Goal: Task Accomplishment & Management: Use online tool/utility

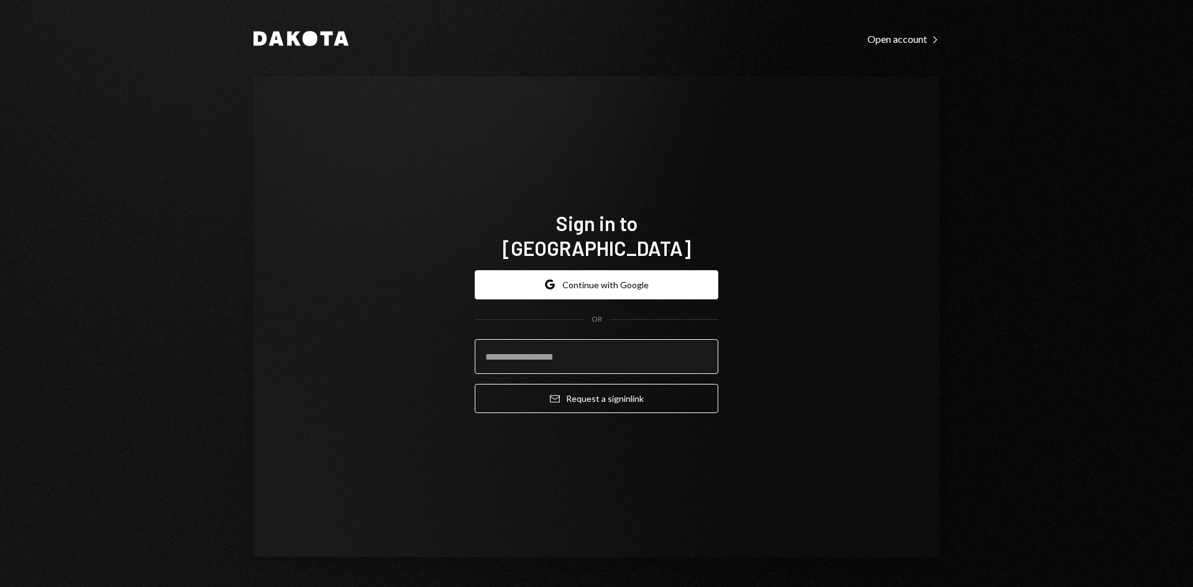
click at [549, 346] on input "email" at bounding box center [597, 356] width 244 height 35
click at [546, 350] on input "email" at bounding box center [597, 356] width 244 height 35
click at [0, 587] on com-1password-button at bounding box center [0, 587] width 0 height 0
click at [555, 340] on input "email" at bounding box center [597, 356] width 244 height 35
type input "**********"
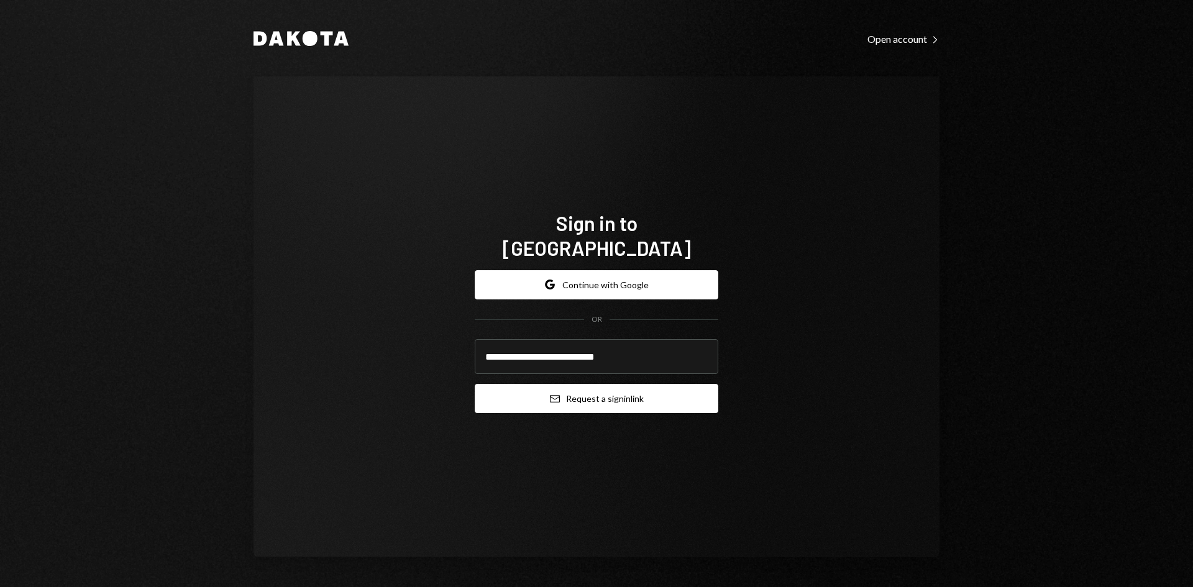
click at [593, 386] on button "Email Request a sign in link" at bounding box center [597, 398] width 244 height 29
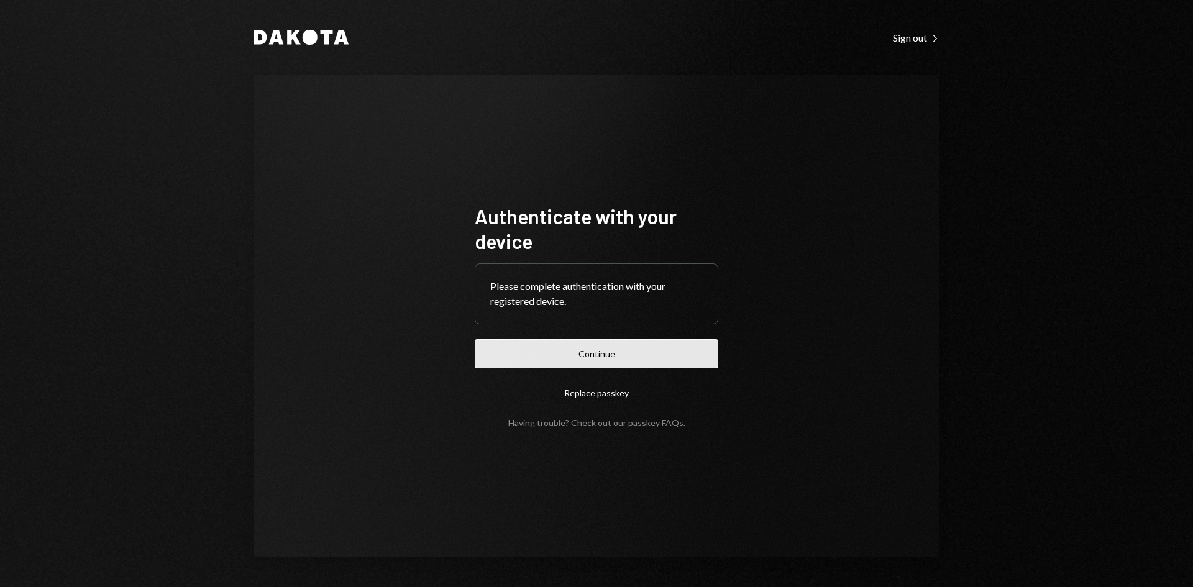
click at [623, 358] on button "Continue" at bounding box center [597, 353] width 244 height 29
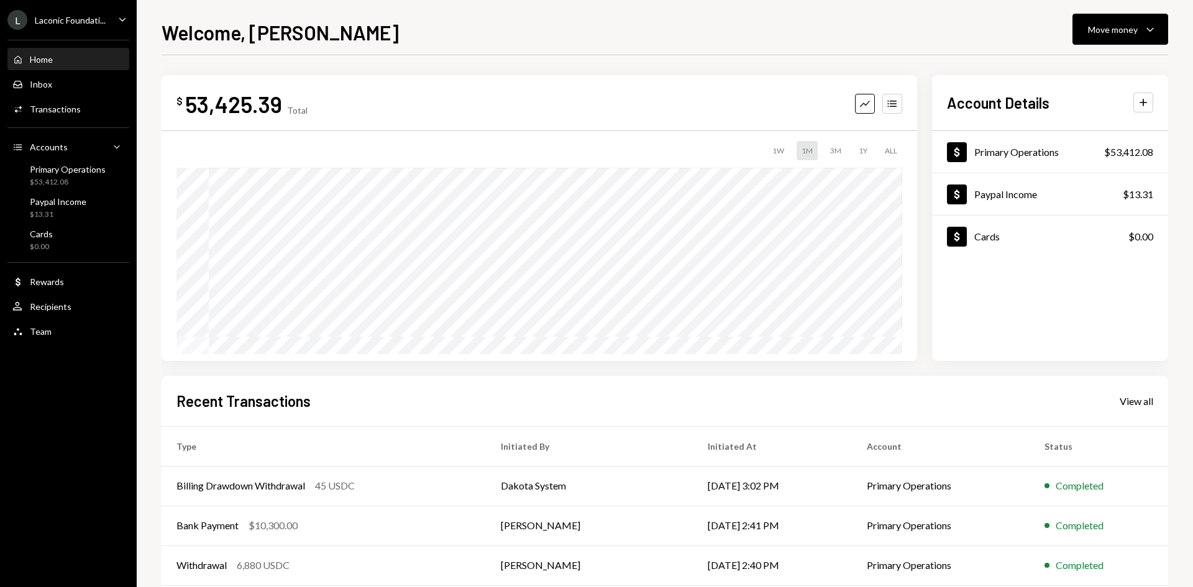
click at [122, 18] on icon "Caret Down" at bounding box center [123, 19] width 14 height 14
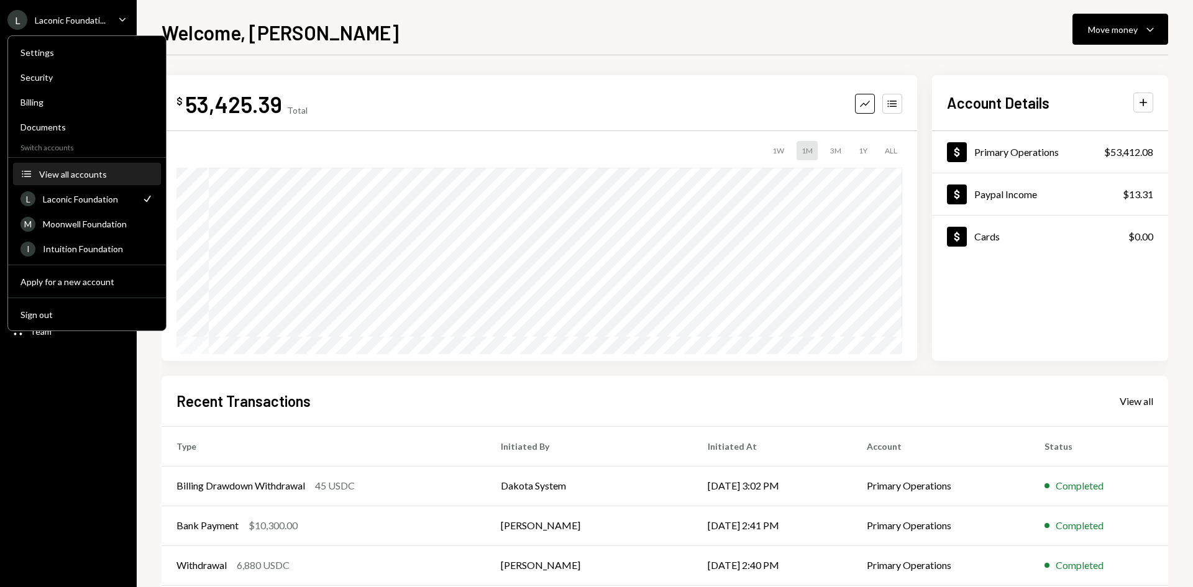
click at [94, 180] on button "Accounts View all accounts" at bounding box center [87, 174] width 148 height 22
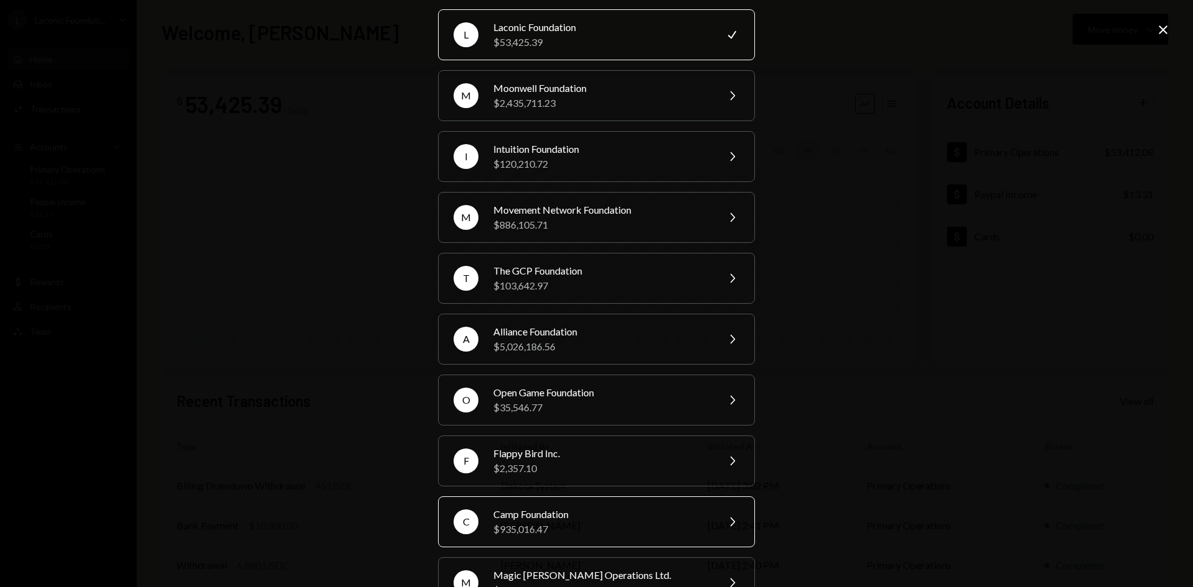
scroll to position [62, 0]
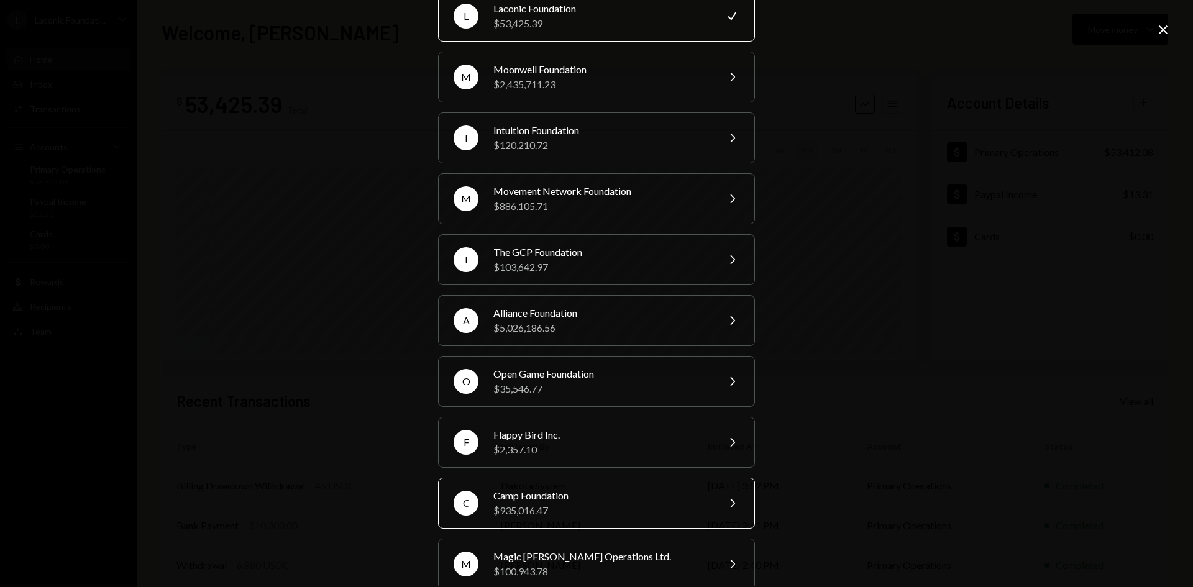
click at [628, 497] on div "Camp Foundation" at bounding box center [601, 495] width 216 height 15
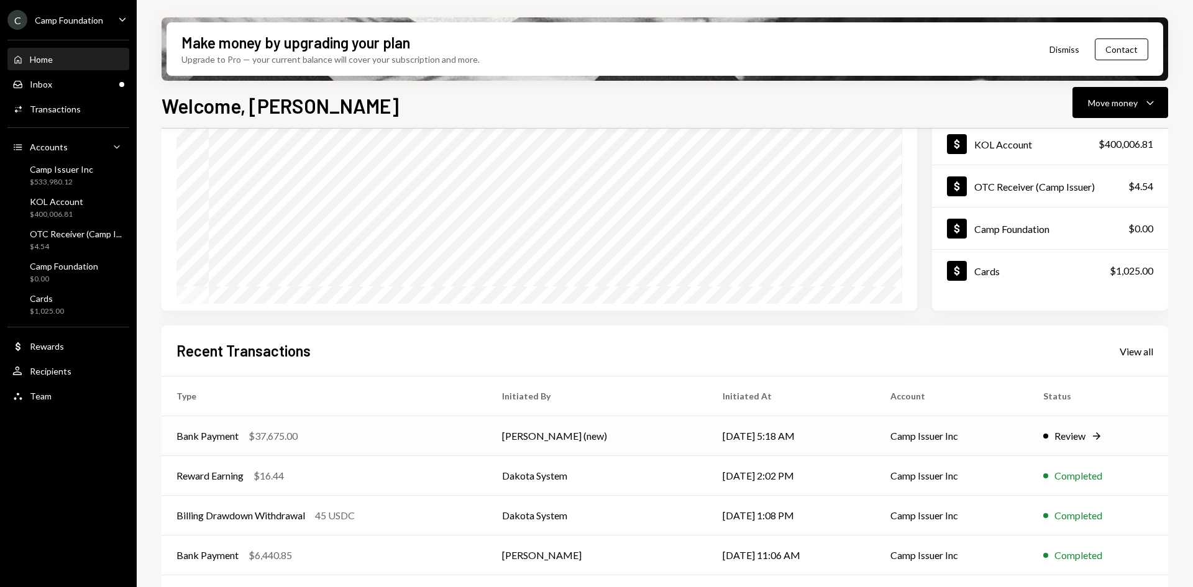
scroll to position [124, 0]
click at [385, 440] on div "Bank Payment $37,675.00" at bounding box center [324, 435] width 296 height 15
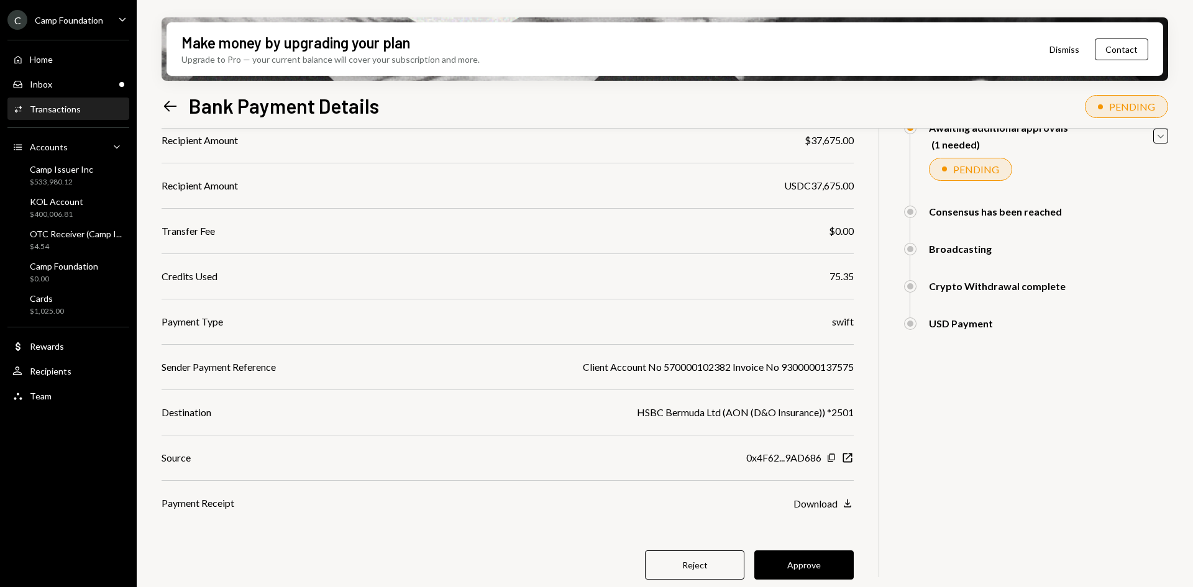
scroll to position [142, 0]
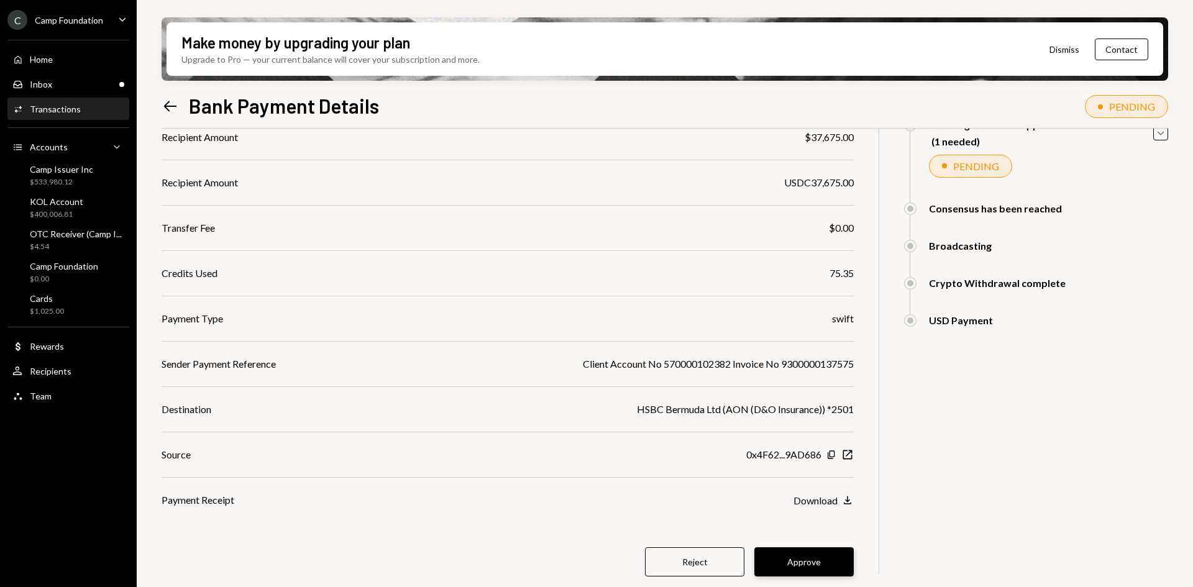
click at [813, 564] on button "Approve" at bounding box center [803, 561] width 99 height 29
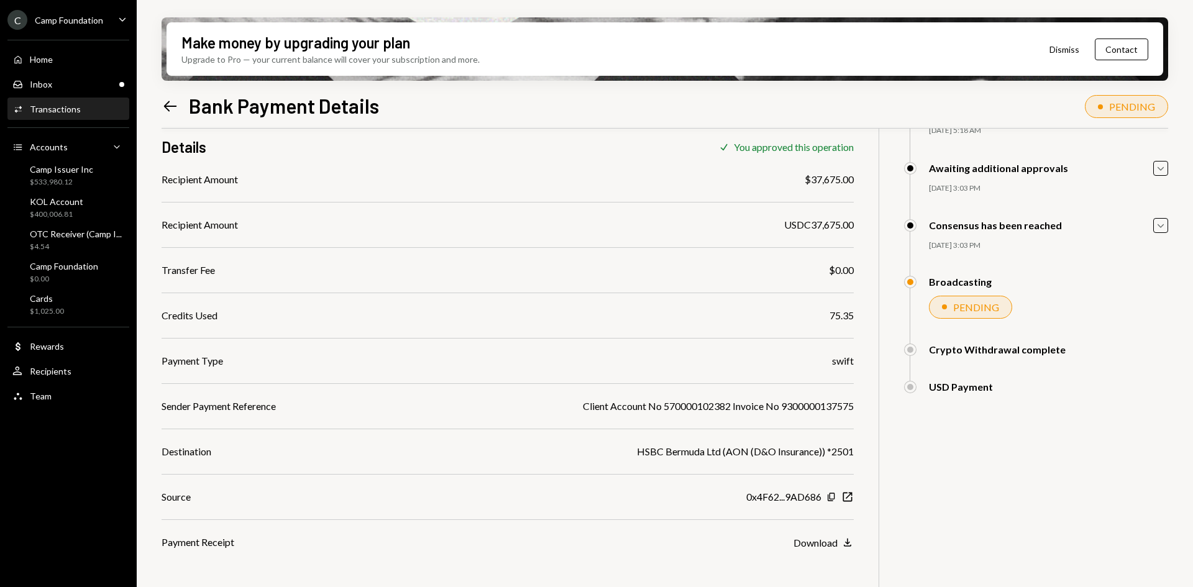
click at [165, 102] on icon "Left Arrow" at bounding box center [170, 106] width 17 height 17
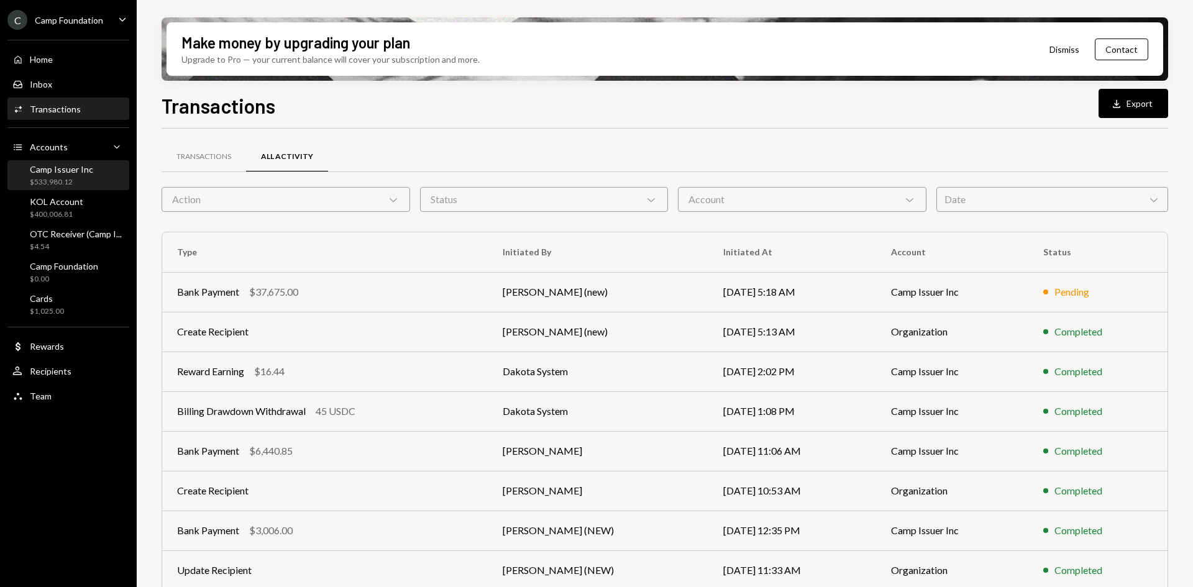
click at [77, 179] on div "$533,980.12" at bounding box center [61, 182] width 63 height 11
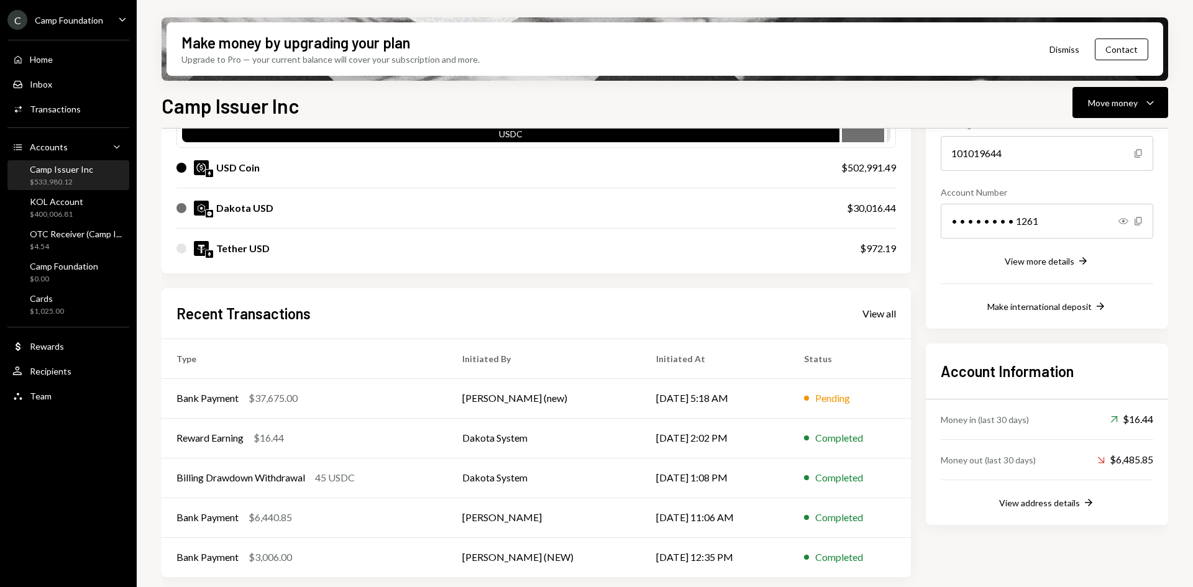
scroll to position [140, 0]
click at [60, 179] on div "$533,980.12" at bounding box center [61, 182] width 63 height 11
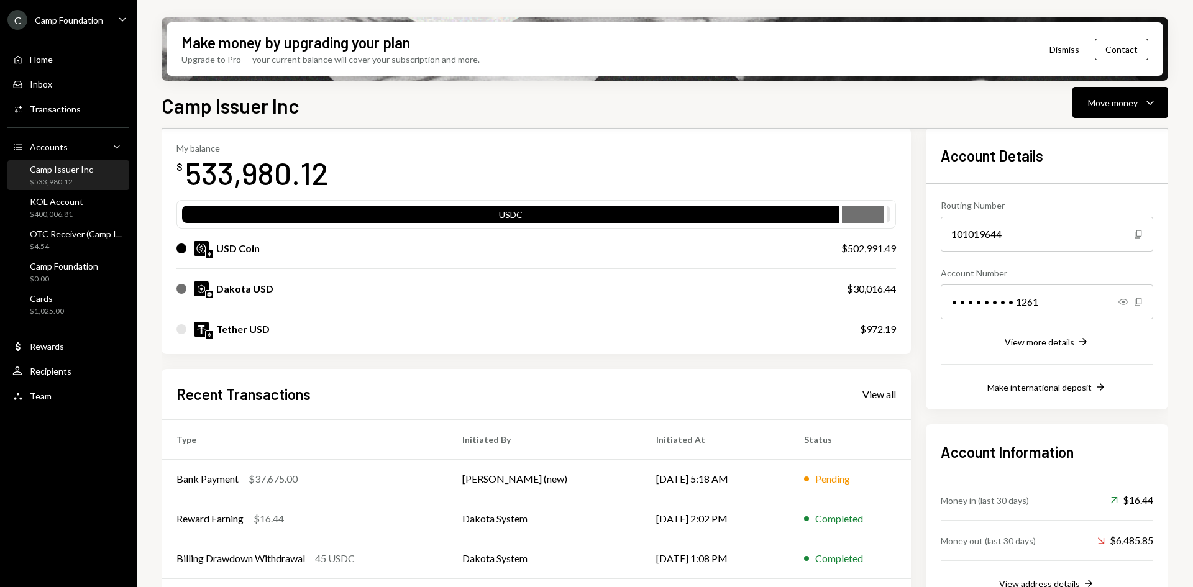
scroll to position [0, 0]
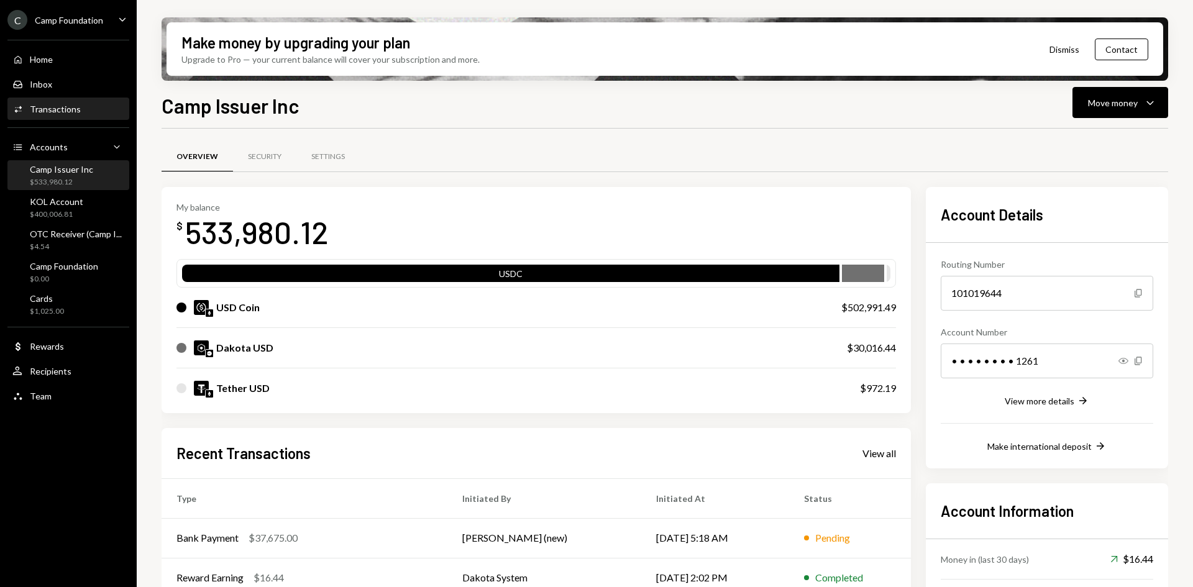
click at [79, 113] on div "Activities Transactions" at bounding box center [68, 109] width 112 height 11
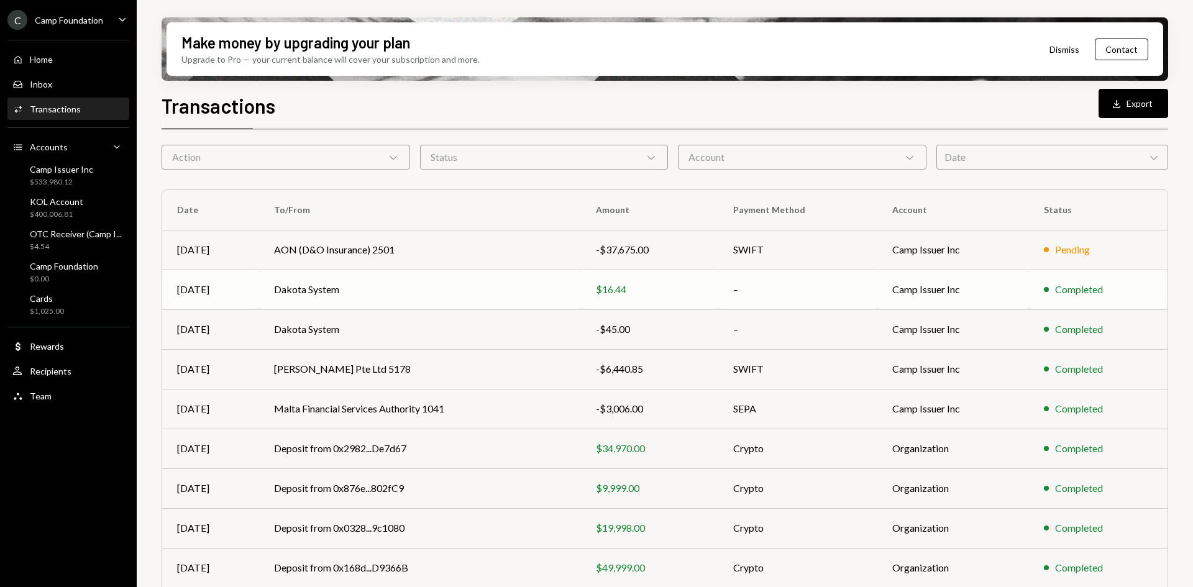
scroll to position [62, 0]
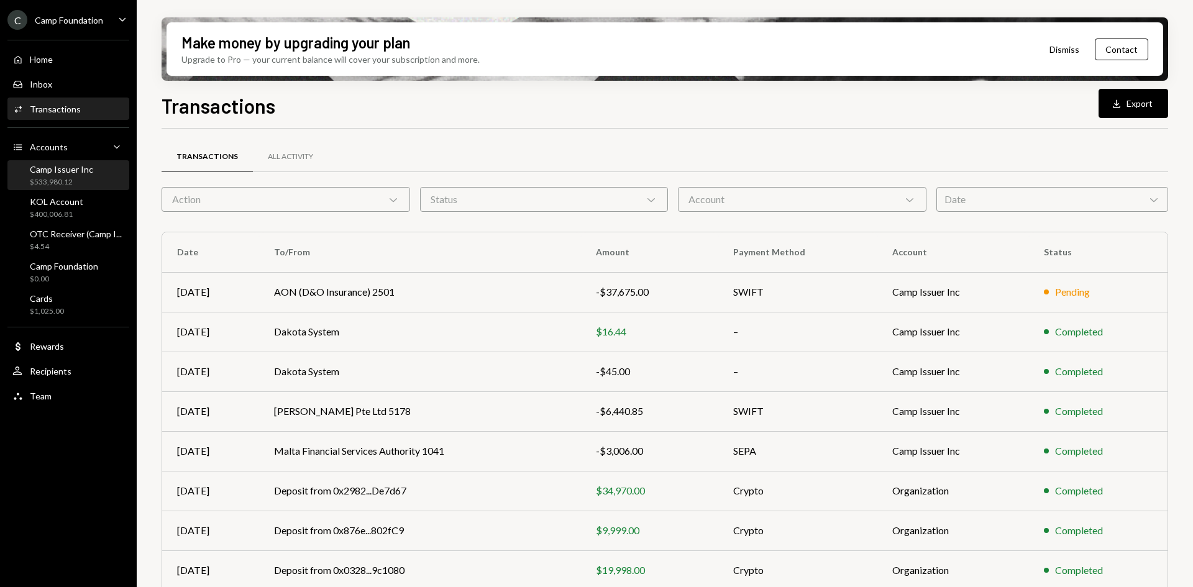
click at [69, 178] on div "$533,980.12" at bounding box center [61, 182] width 63 height 11
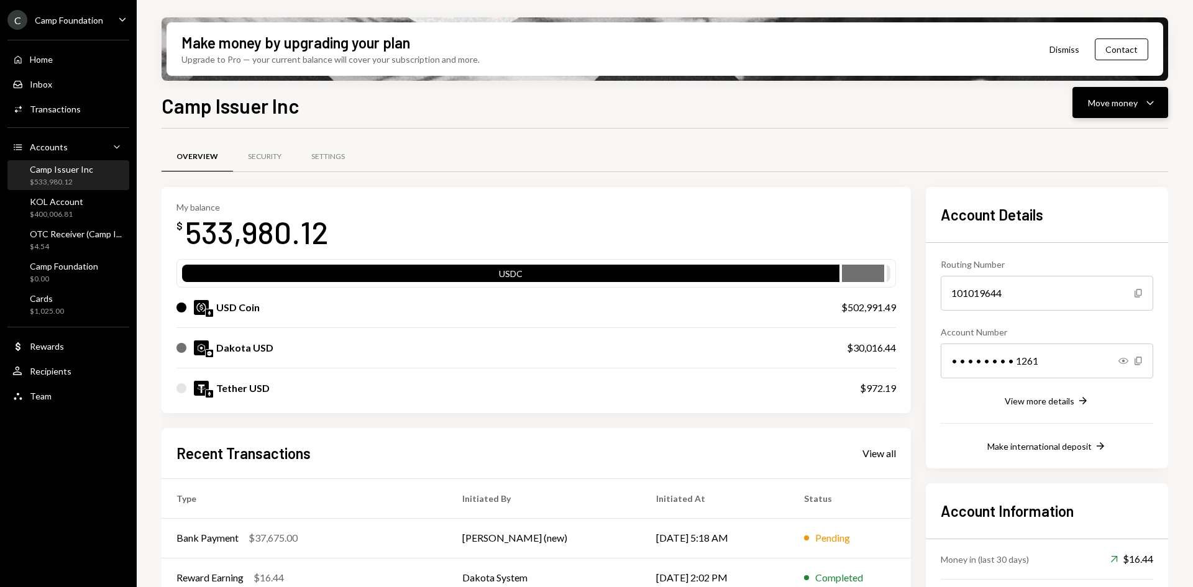
click at [1111, 105] on div "Move money" at bounding box center [1113, 102] width 50 height 13
click at [1068, 140] on div "Send" at bounding box center [1110, 140] width 91 height 13
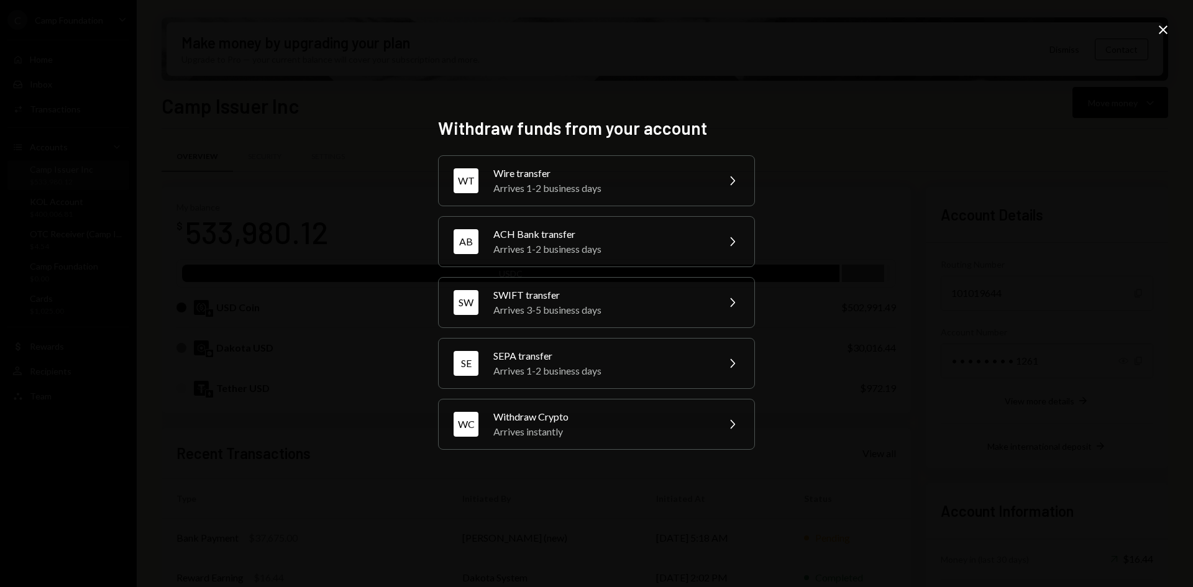
click at [1168, 31] on icon "Close" at bounding box center [1163, 29] width 15 height 15
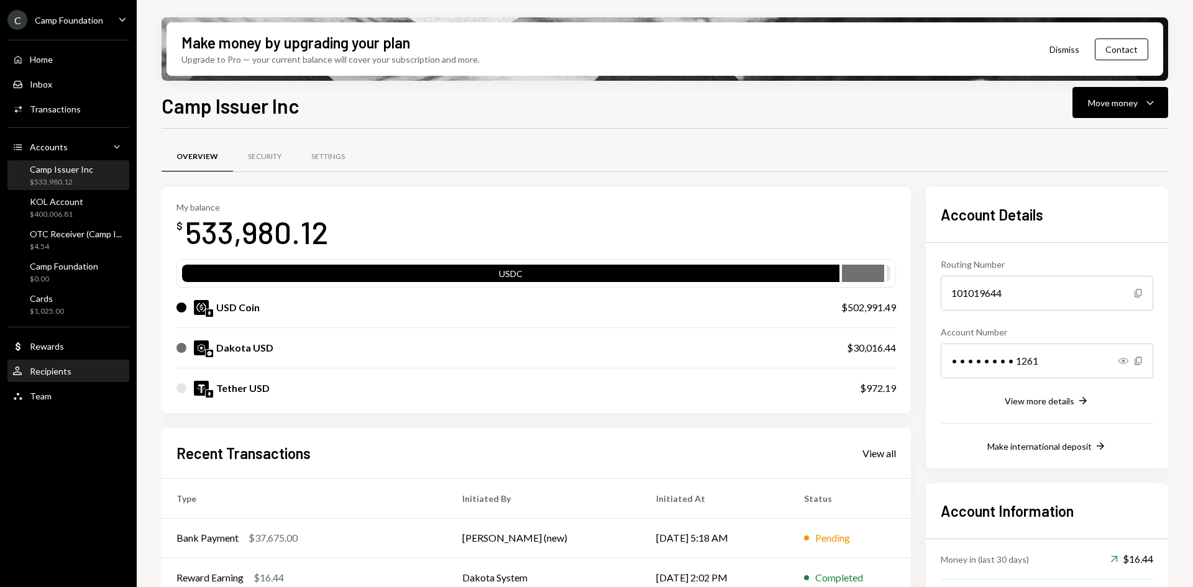
click at [61, 374] on div "Recipients" at bounding box center [51, 371] width 42 height 11
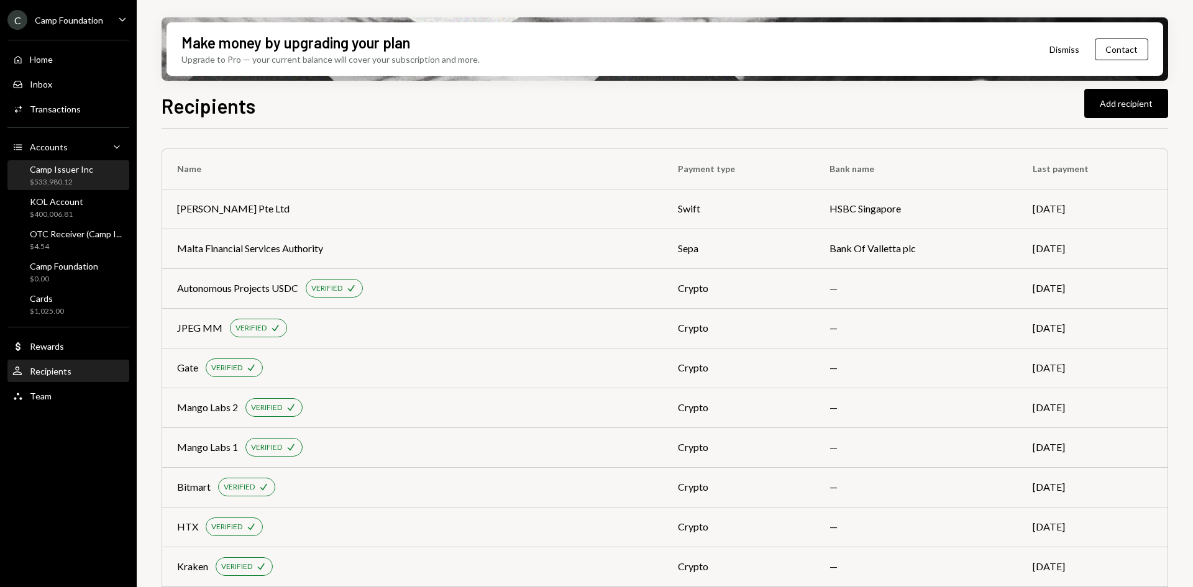
click at [54, 176] on div "Camp Issuer Inc $533,980.12" at bounding box center [61, 176] width 63 height 24
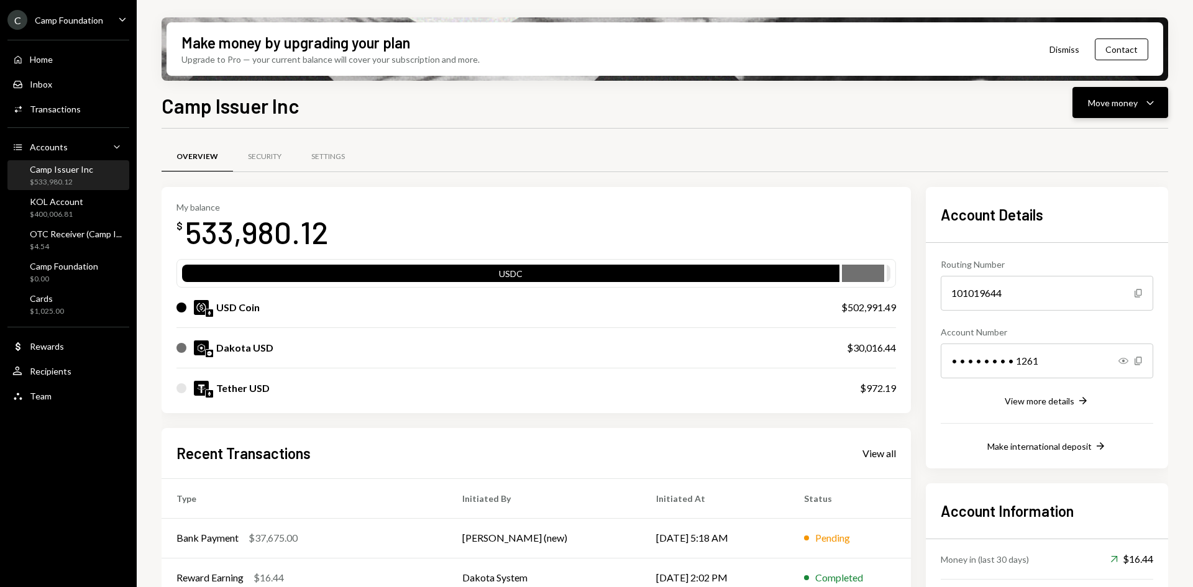
click at [1128, 105] on div "Move money" at bounding box center [1113, 102] width 50 height 13
click at [1092, 148] on div "Withdraw Send" at bounding box center [1101, 140] width 124 height 28
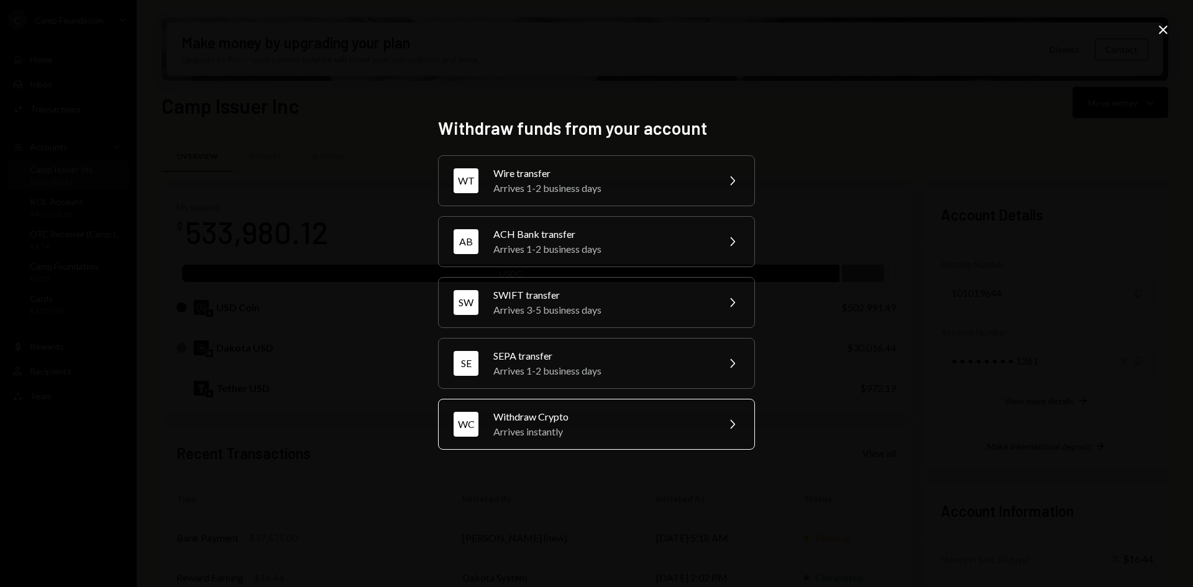
click at [590, 417] on div "Withdraw Crypto" at bounding box center [601, 416] width 216 height 15
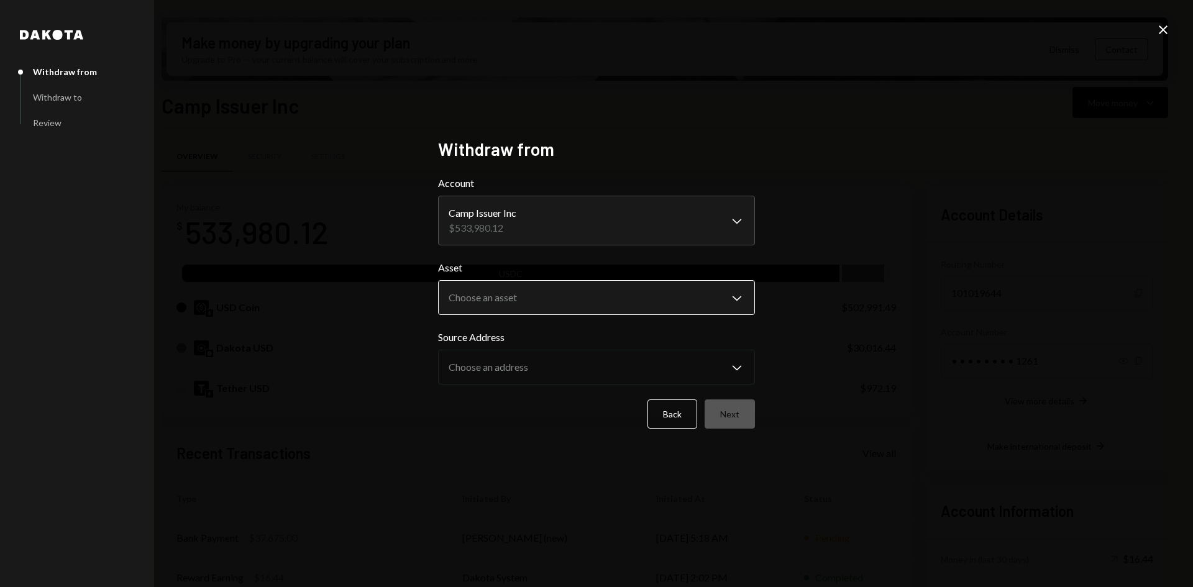
click at [513, 298] on body "C Camp Foundation Caret Down Home Home Inbox Inbox Activities Transactions Acco…" at bounding box center [596, 293] width 1193 height 587
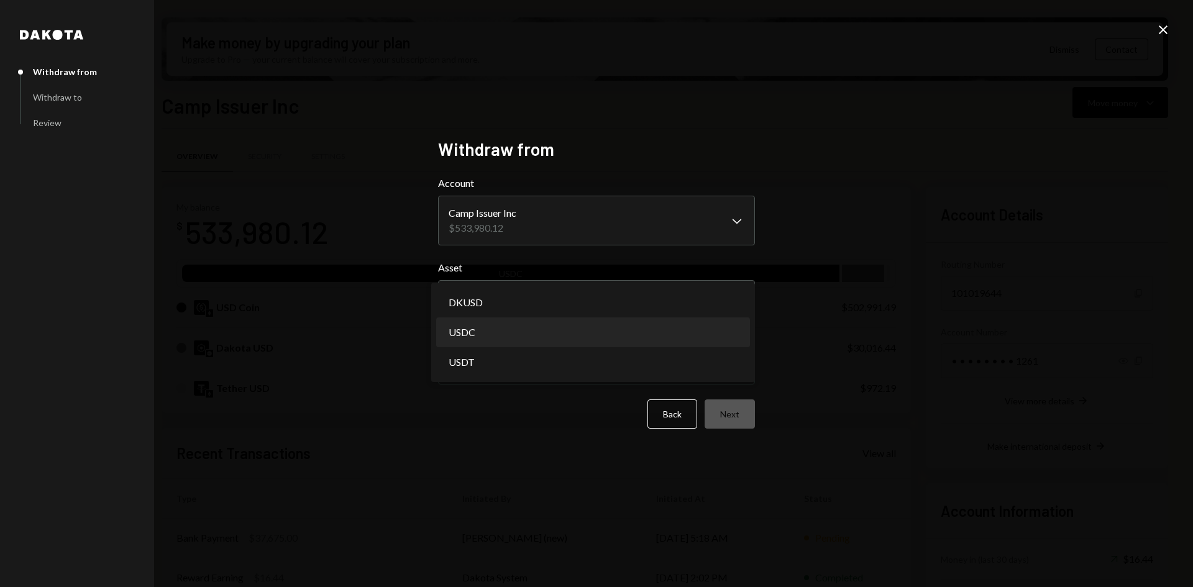
select select "****"
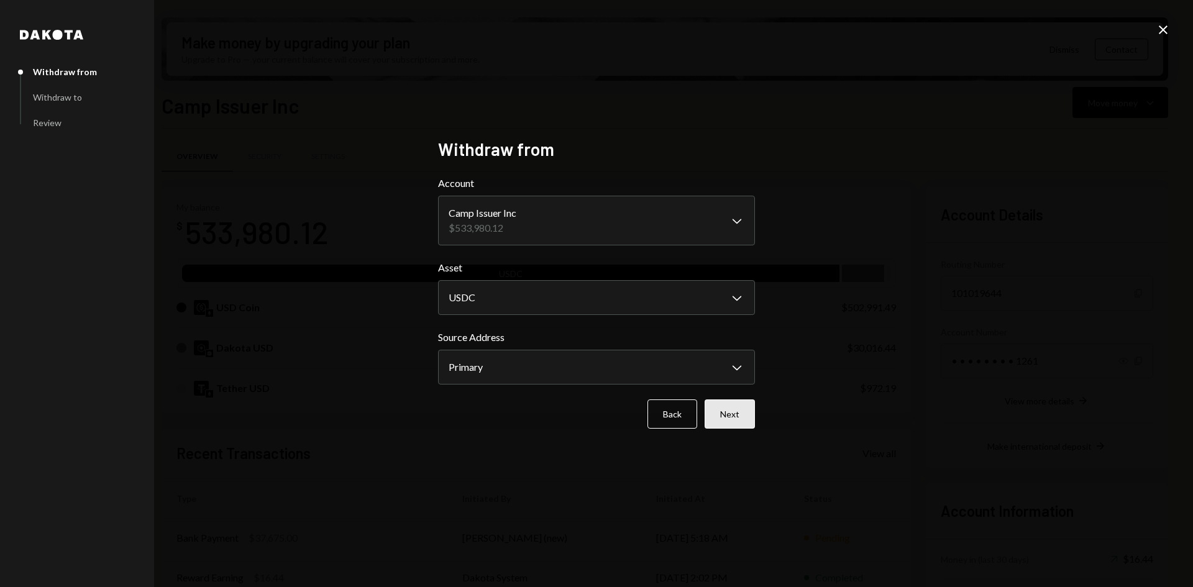
click at [732, 414] on button "Next" at bounding box center [730, 414] width 50 height 29
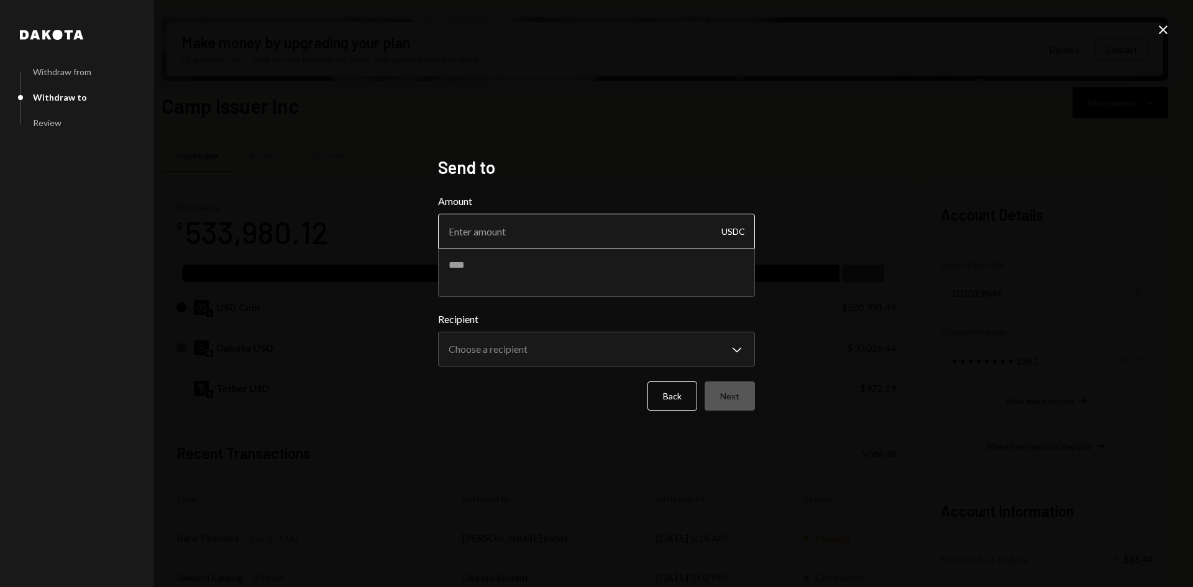
click at [500, 235] on input "Amount" at bounding box center [596, 231] width 317 height 35
type input "22162.5"
click at [508, 279] on textarea at bounding box center [596, 272] width 317 height 50
type textarea "*"
click at [568, 260] on textarea "**********" at bounding box center [596, 272] width 317 height 50
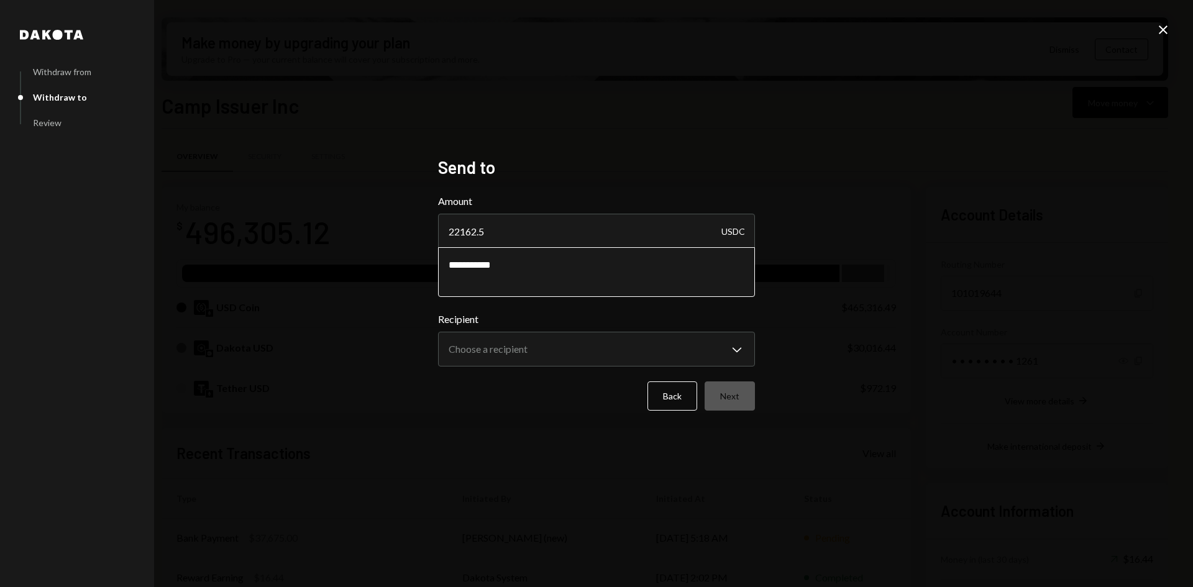
click at [511, 263] on textarea "**********" at bounding box center [596, 272] width 317 height 50
paste textarea "**********"
type textarea "**********"
click at [490, 352] on body "C Camp Foundation Caret Down Home Home Inbox Inbox Activities Transactions Acco…" at bounding box center [596, 293] width 1193 height 587
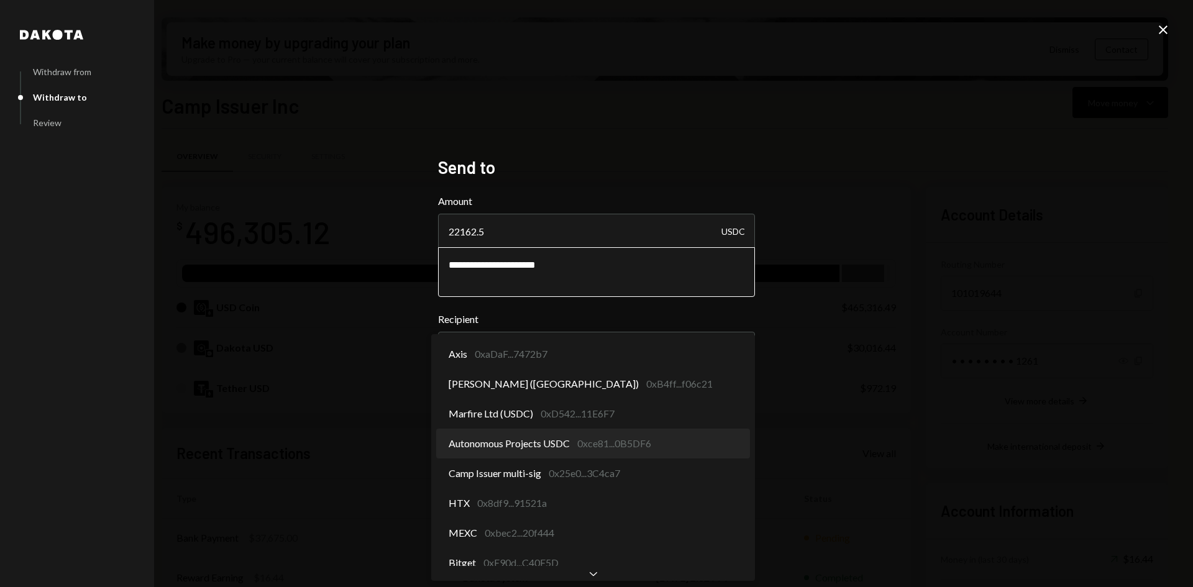
select select "**********"
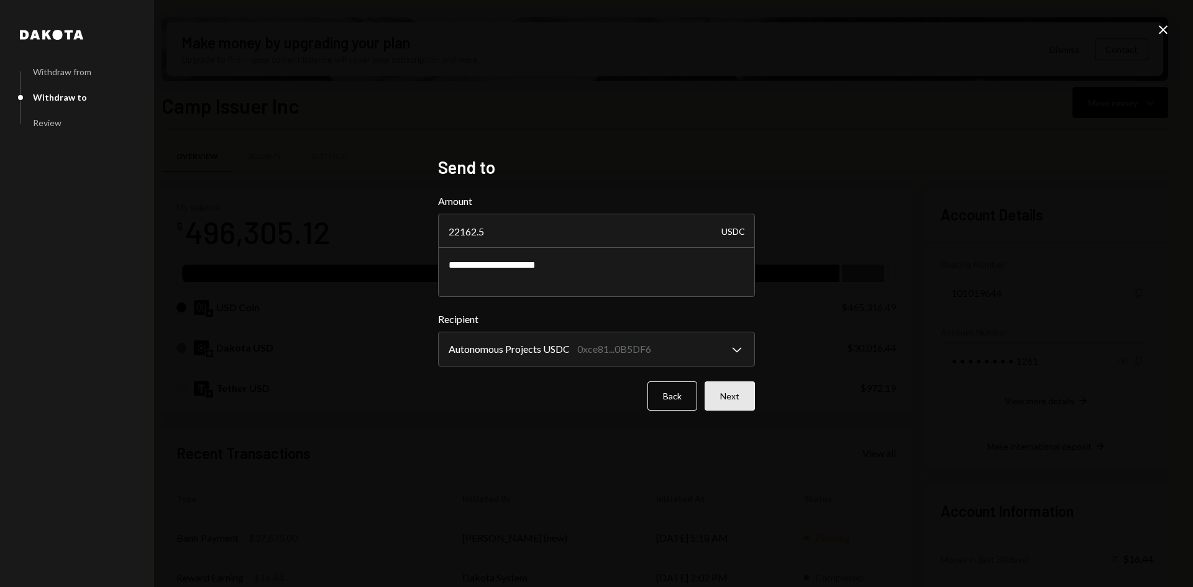
click at [739, 401] on button "Next" at bounding box center [730, 395] width 50 height 29
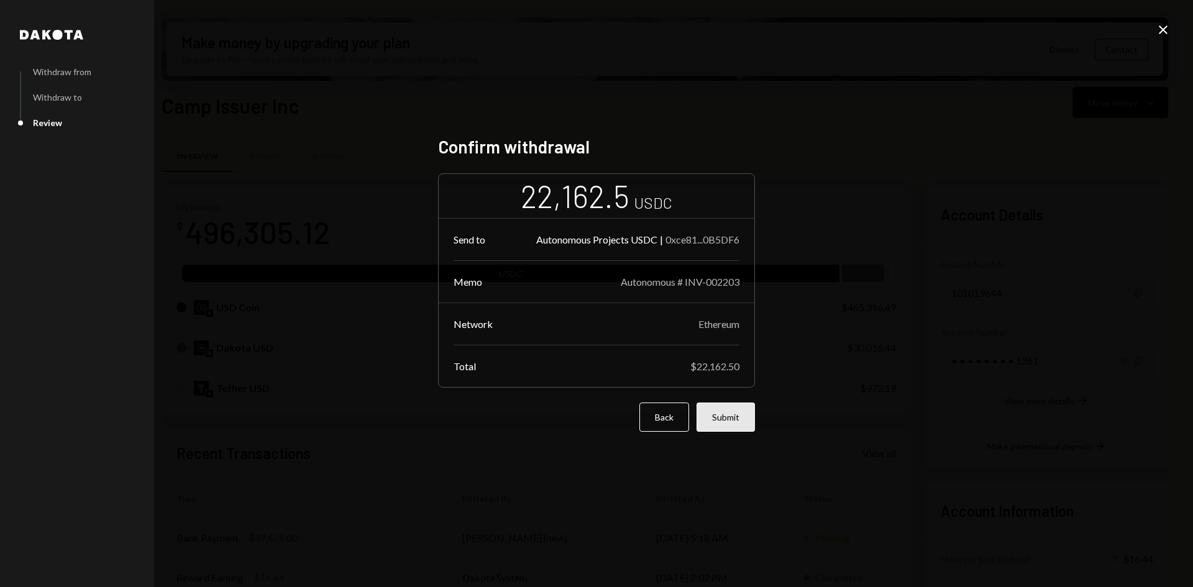
click at [729, 416] on button "Submit" at bounding box center [726, 417] width 58 height 29
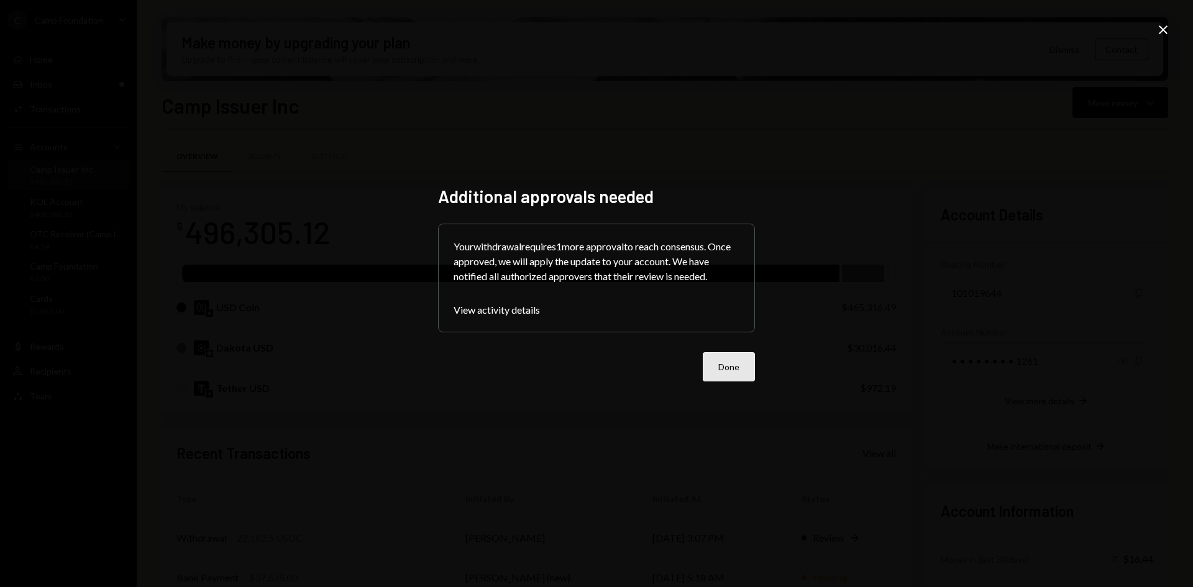
click at [743, 366] on button "Done" at bounding box center [729, 366] width 52 height 29
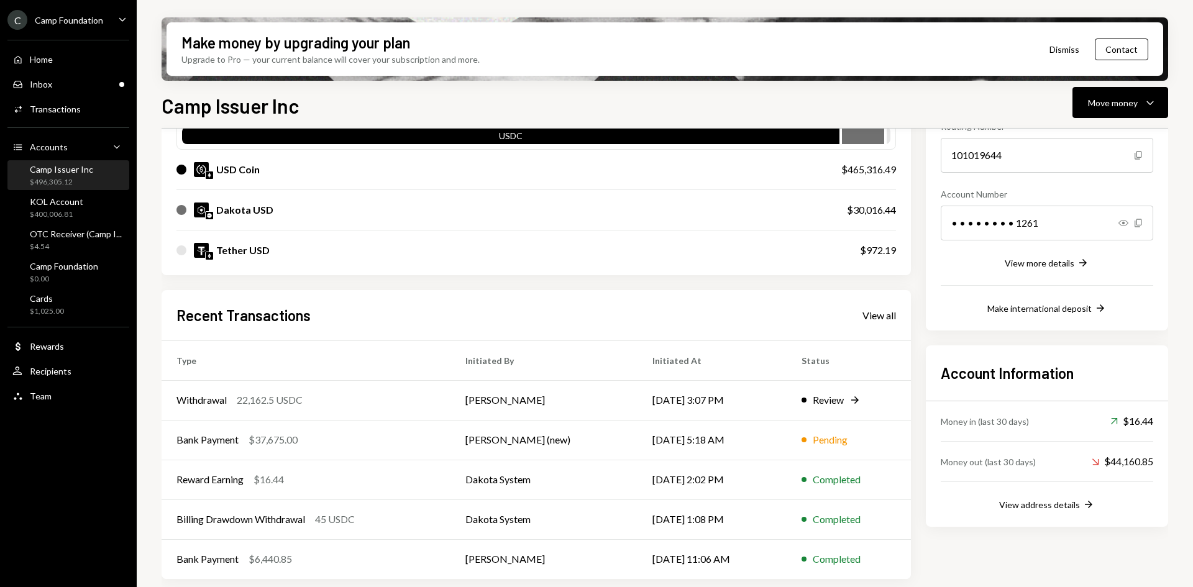
scroll to position [140, 0]
